Goal: Task Accomplishment & Management: Manage account settings

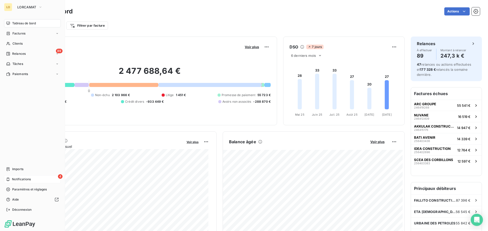
click at [21, 181] on span "Notifications" at bounding box center [21, 179] width 19 height 5
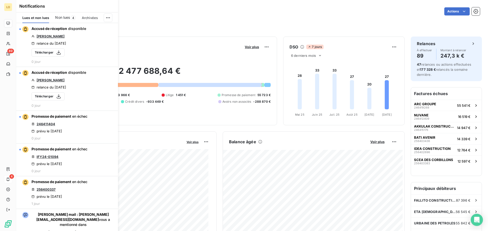
click at [61, 18] on span "Non lues" at bounding box center [62, 17] width 15 height 5
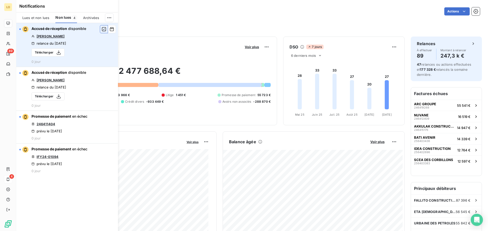
click at [103, 29] on icon "button" at bounding box center [104, 29] width 5 height 5
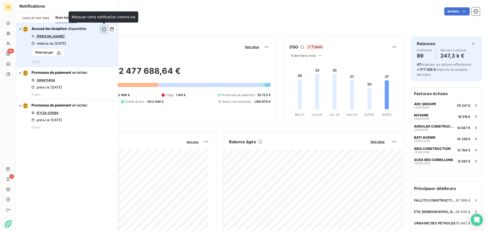
click at [102, 31] on icon "button" at bounding box center [104, 29] width 5 height 5
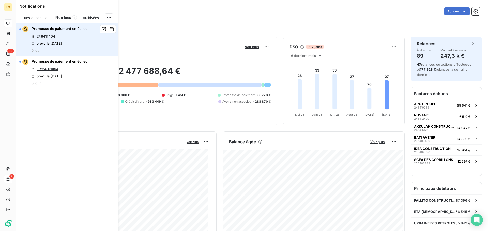
click at [47, 35] on link "246411404" at bounding box center [46, 36] width 19 height 4
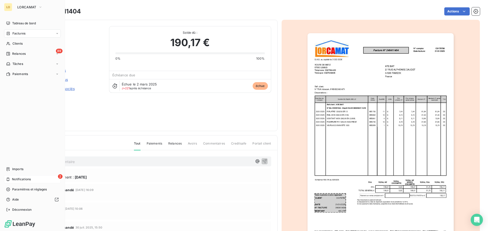
click at [39, 179] on div "2 Notifications" at bounding box center [32, 180] width 57 height 8
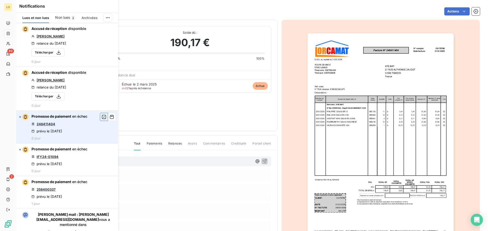
click at [100, 118] on button "button" at bounding box center [104, 117] width 8 height 8
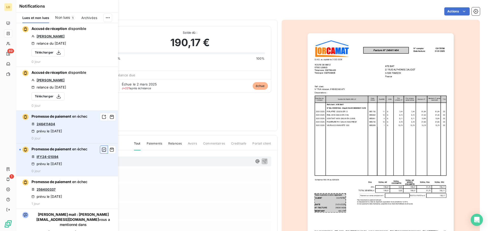
click at [100, 149] on button "button" at bounding box center [104, 150] width 8 height 8
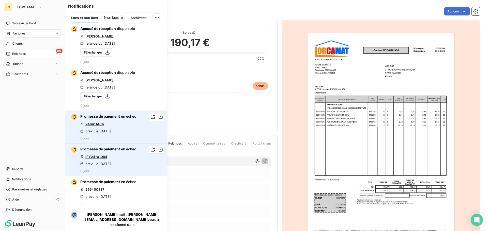
click at [24, 52] on span "Relances" at bounding box center [18, 54] width 13 height 5
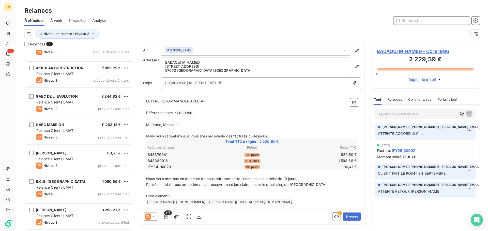
scroll to position [815, 0]
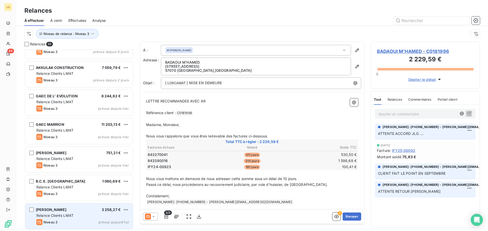
click at [85, 212] on div "[PERSON_NAME] 3 258,27 € Relance Clients LMAT Niveau 3 prévue [DATE]" at bounding box center [79, 217] width 108 height 26
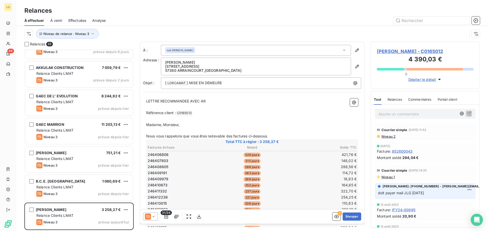
click at [392, 137] on span "Niveau 2" at bounding box center [388, 137] width 14 height 4
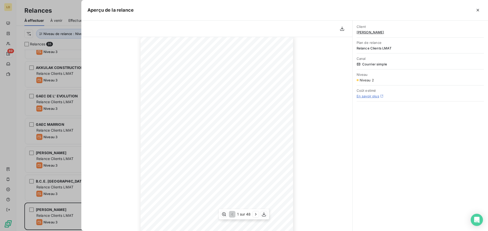
scroll to position [51, 0]
click at [256, 215] on icon "button" at bounding box center [255, 214] width 5 height 5
click at [478, 10] on icon "button" at bounding box center [477, 10] width 3 height 3
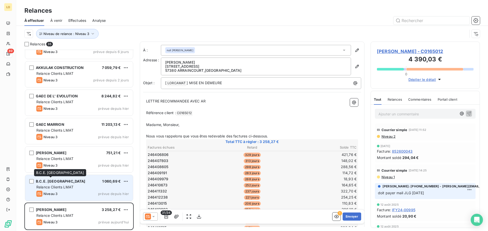
click at [47, 180] on span "B.C.E. [GEOGRAPHIC_DATA]" at bounding box center [61, 181] width 50 height 4
